Goal: Check status

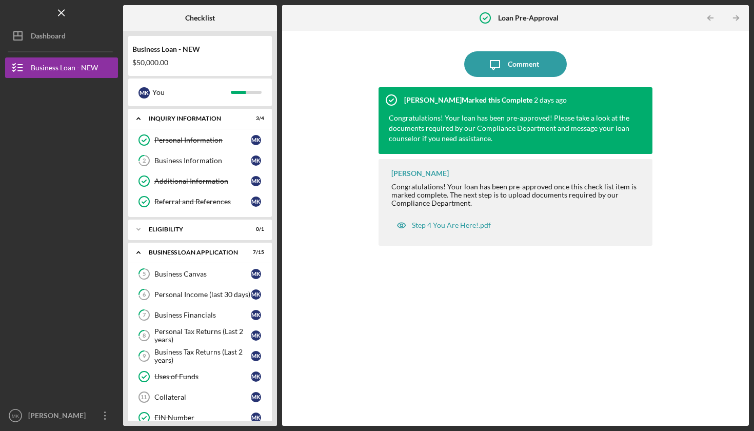
scroll to position [98, 0]
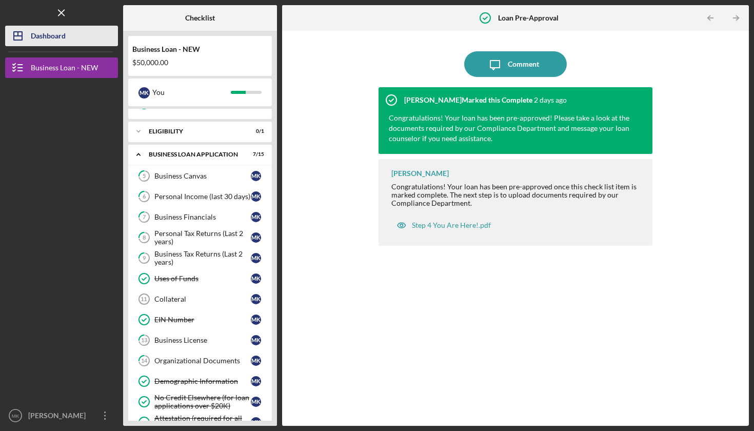
click at [90, 38] on button "Icon/Dashboard Dashboard" at bounding box center [61, 36] width 113 height 21
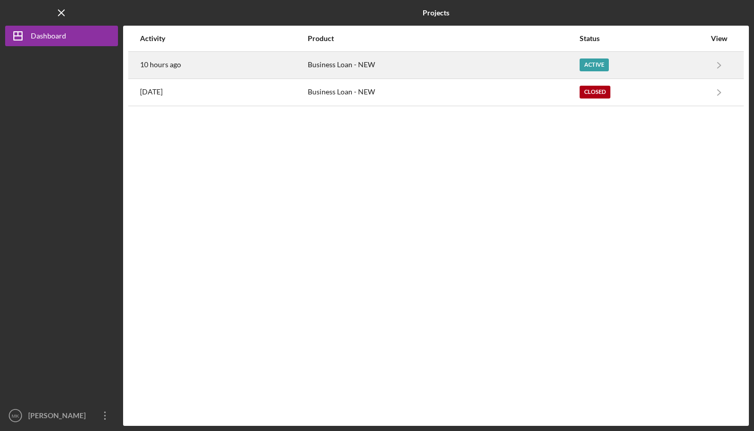
click at [256, 65] on div "10 hours ago" at bounding box center [223, 65] width 167 height 26
